Goal: Task Accomplishment & Management: Manage account settings

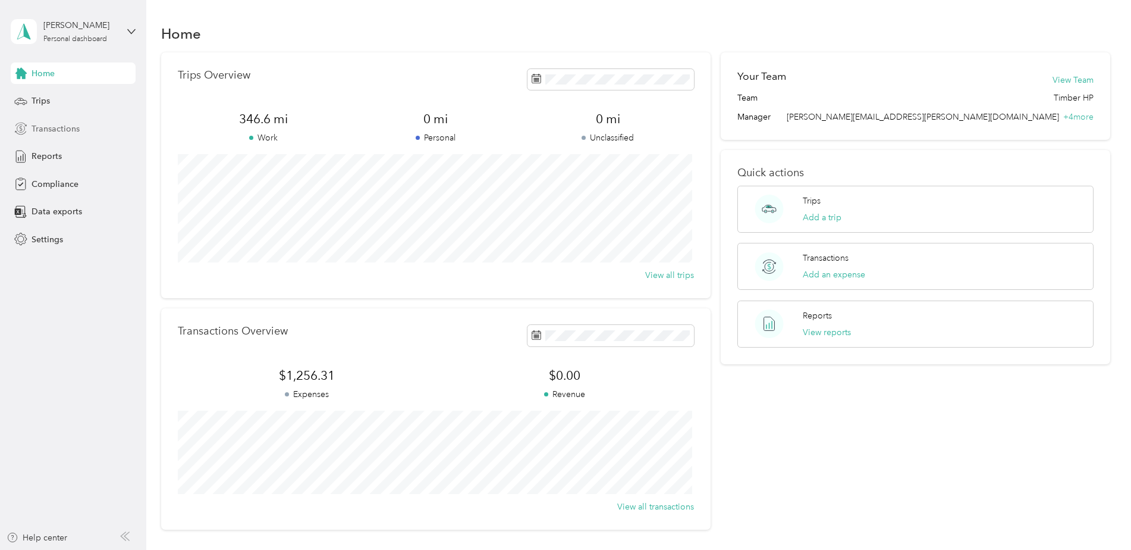
click at [53, 127] on span "Transactions" at bounding box center [56, 129] width 48 height 12
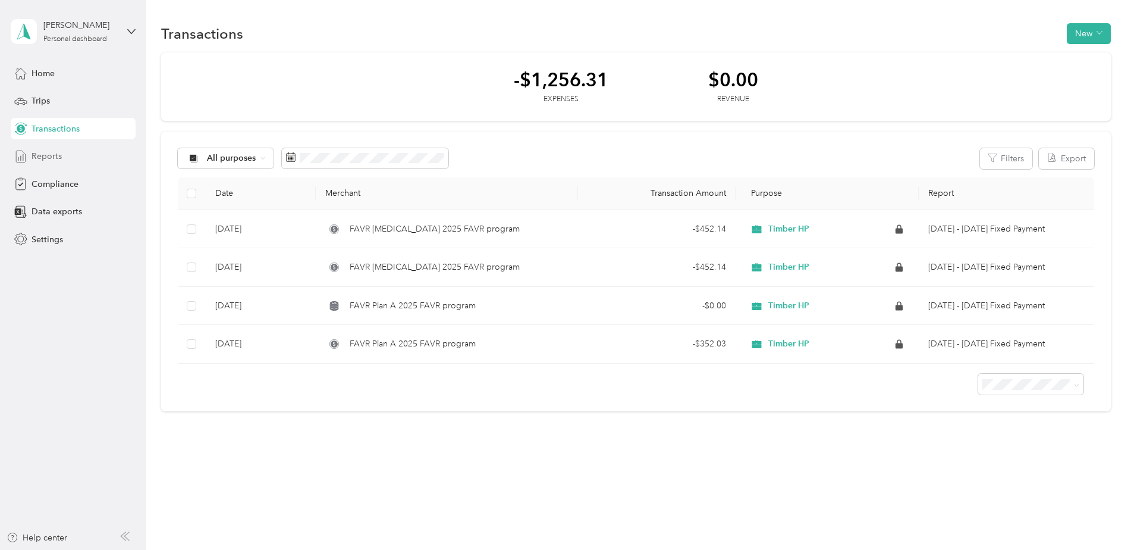
click at [57, 155] on span "Reports" at bounding box center [47, 156] width 30 height 12
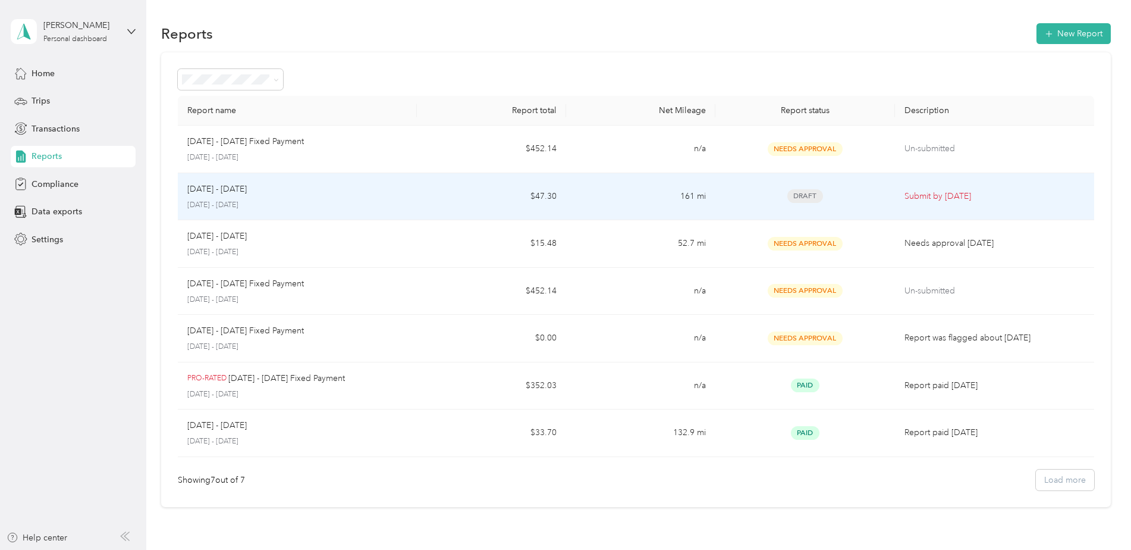
click at [252, 196] on div "[DATE] - [DATE] [DATE] - [DATE]" at bounding box center [297, 197] width 220 height 28
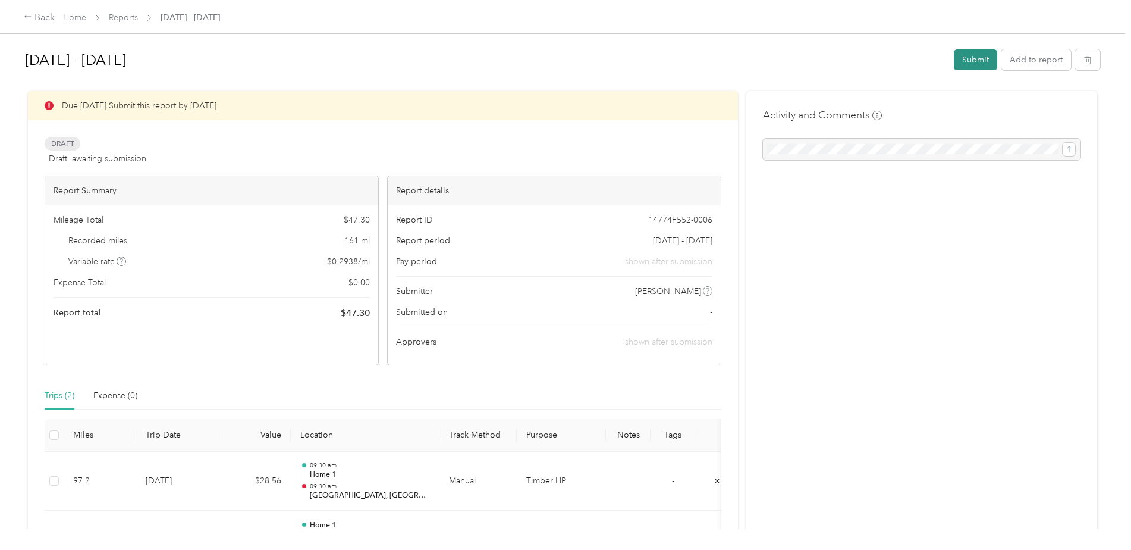
click at [974, 60] on button "Submit" at bounding box center [975, 59] width 43 height 21
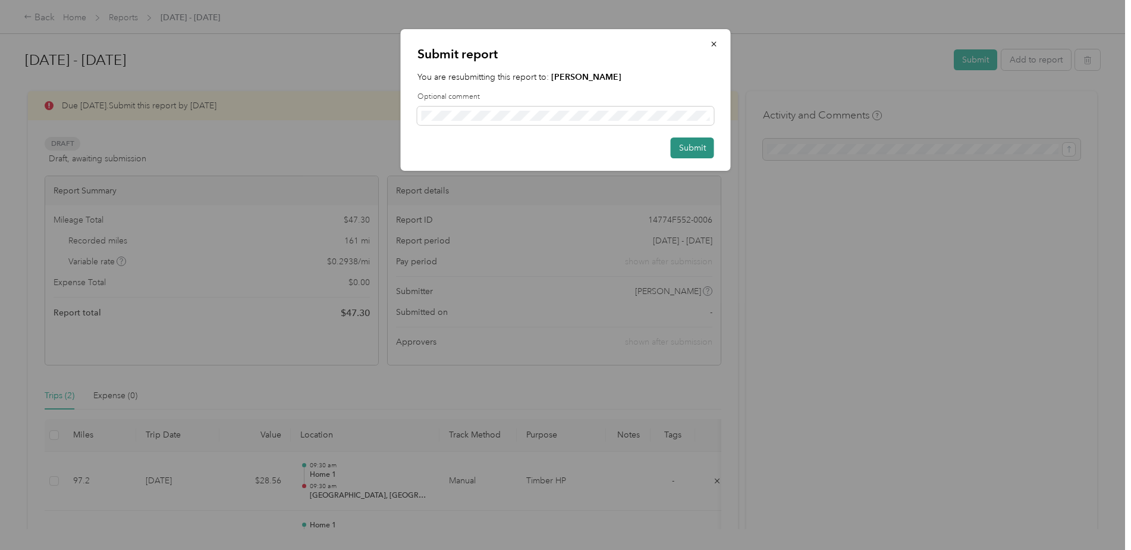
click at [692, 146] on button "Submit" at bounding box center [692, 147] width 43 height 21
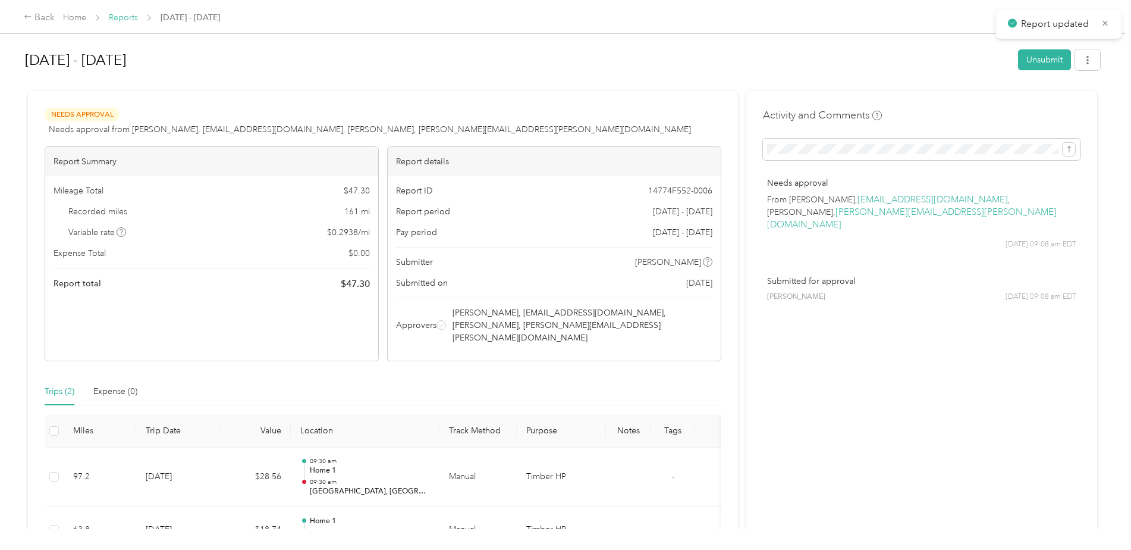
click at [134, 18] on link "Reports" at bounding box center [123, 17] width 29 height 10
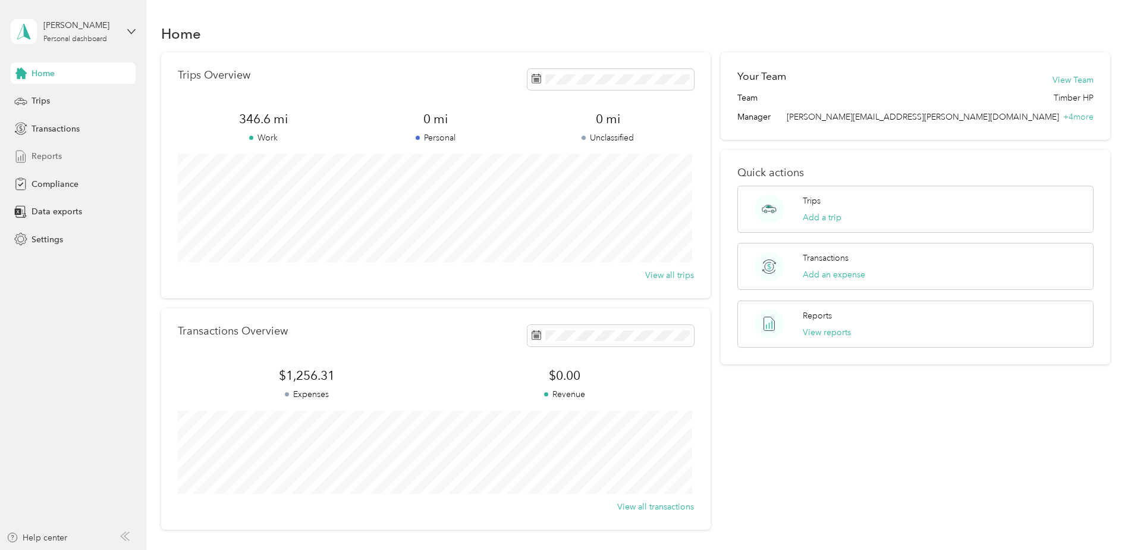
click at [45, 152] on span "Reports" at bounding box center [47, 156] width 30 height 12
